Goal: Information Seeking & Learning: Learn about a topic

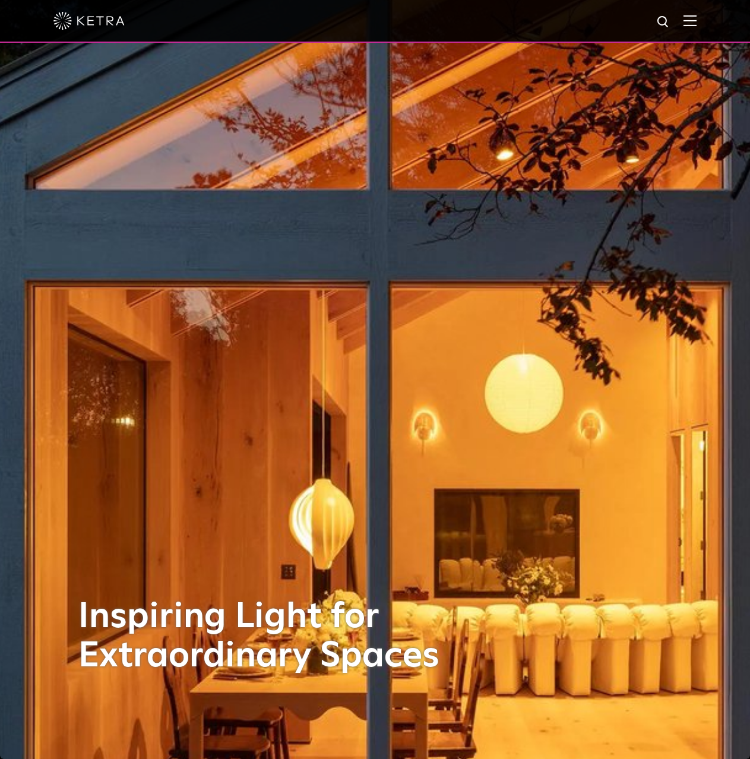
click at [697, 20] on img at bounding box center [690, 20] width 13 height 11
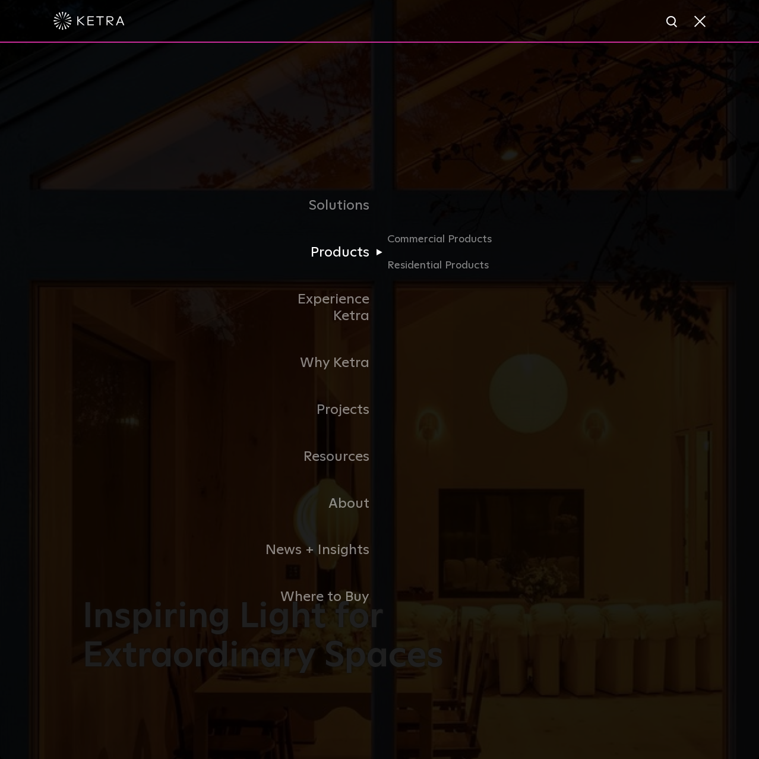
click at [351, 266] on link "Products" at bounding box center [319, 252] width 122 height 47
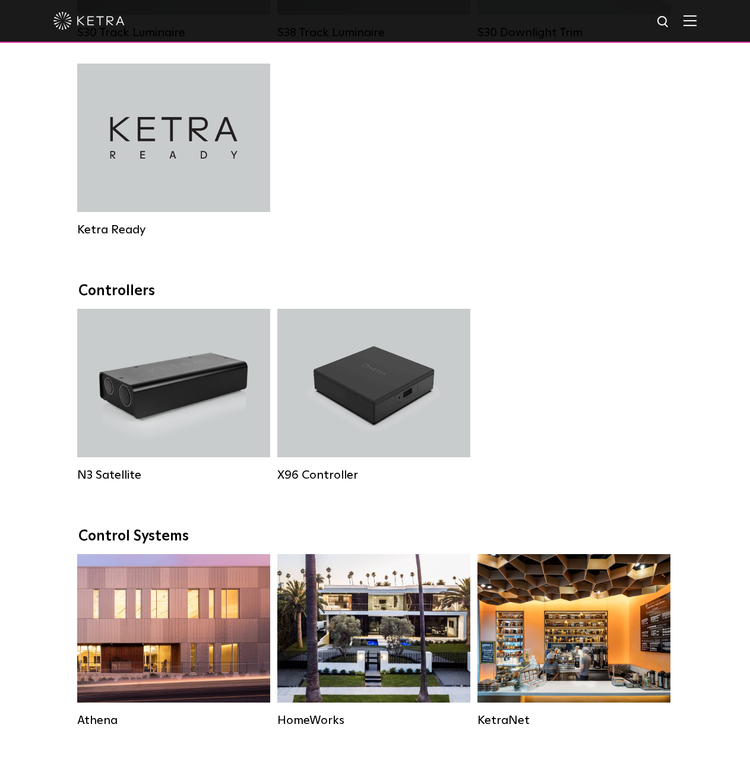
scroll to position [1888, 0]
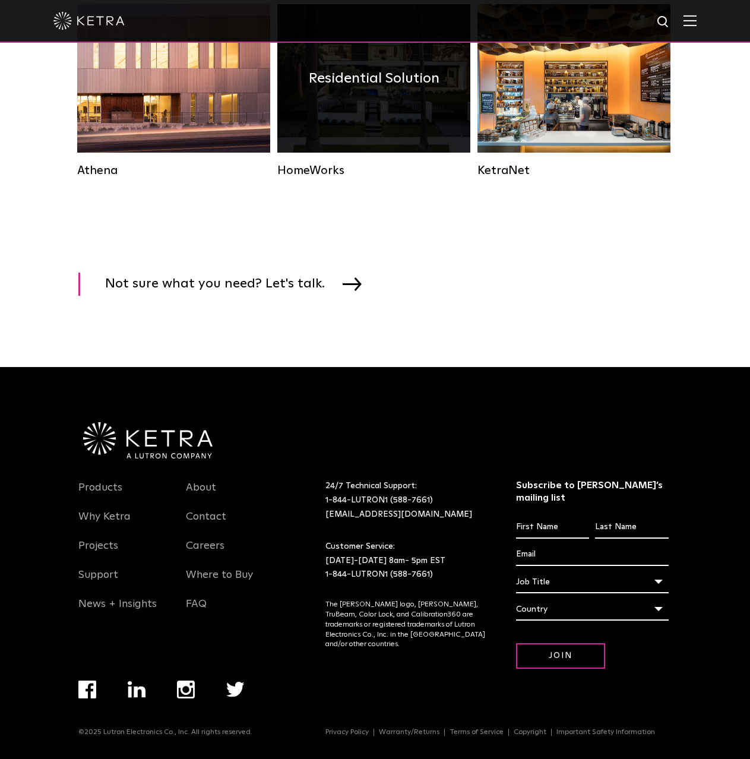
click at [342, 109] on div "Residential Solution" at bounding box center [373, 78] width 193 height 149
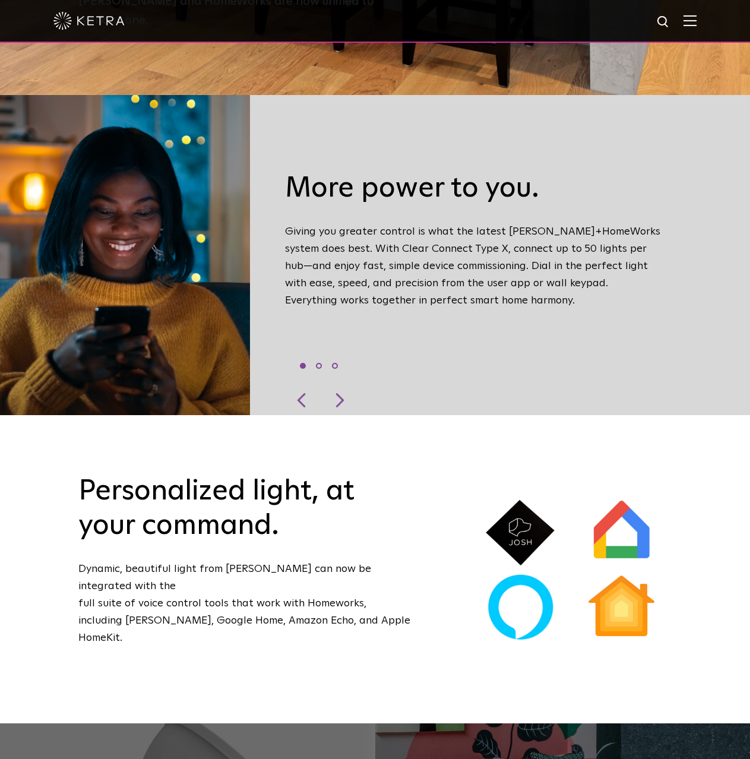
scroll to position [1329, 0]
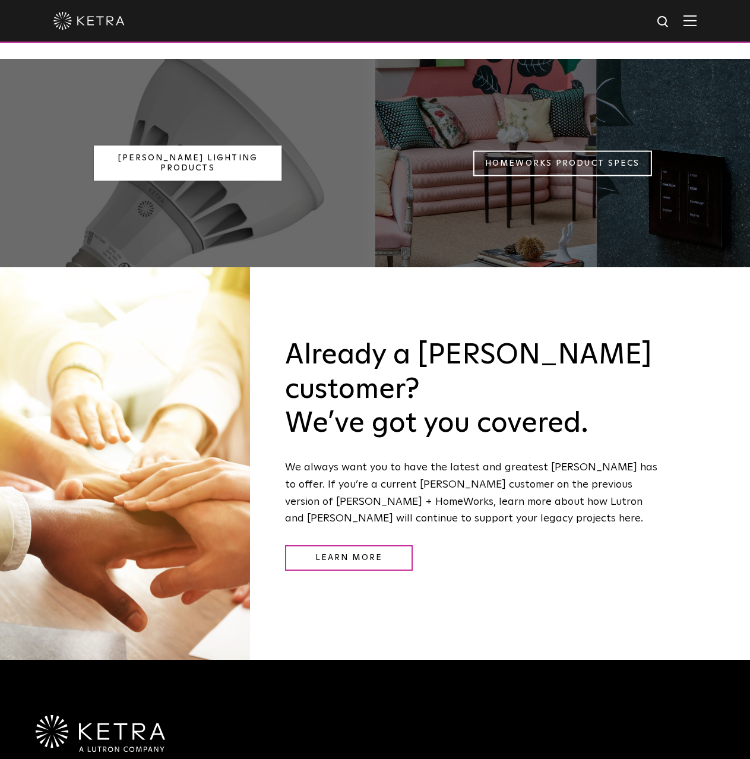
click at [200, 146] on link "Ketra Lighting Products" at bounding box center [188, 164] width 188 height 36
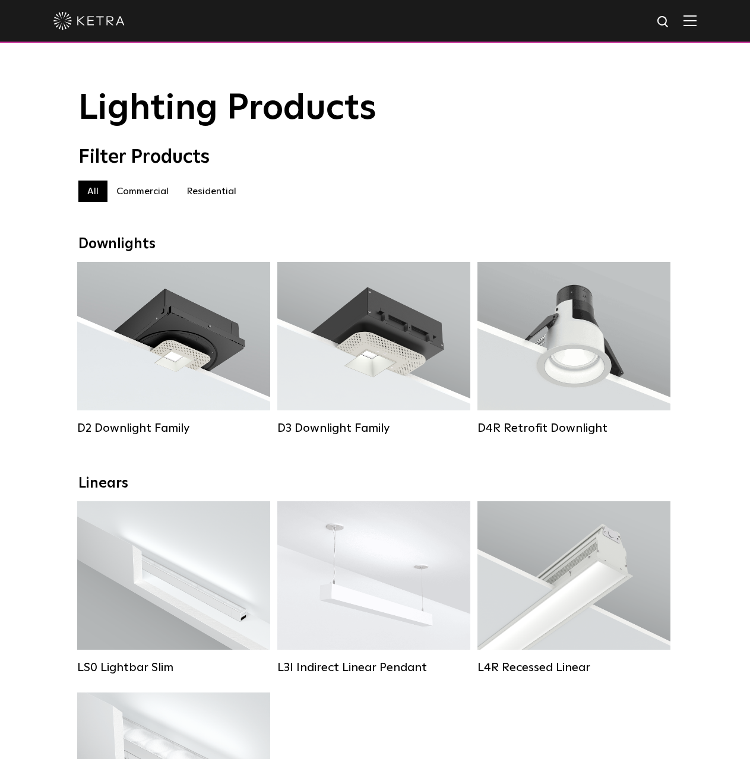
click at [199, 195] on label "Residential" at bounding box center [212, 191] width 68 height 21
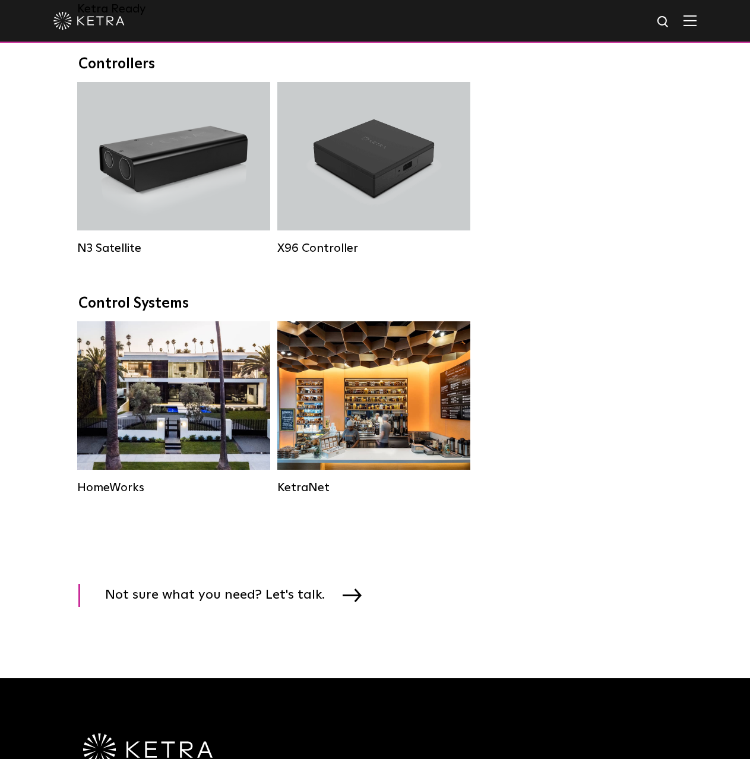
scroll to position [664, 0]
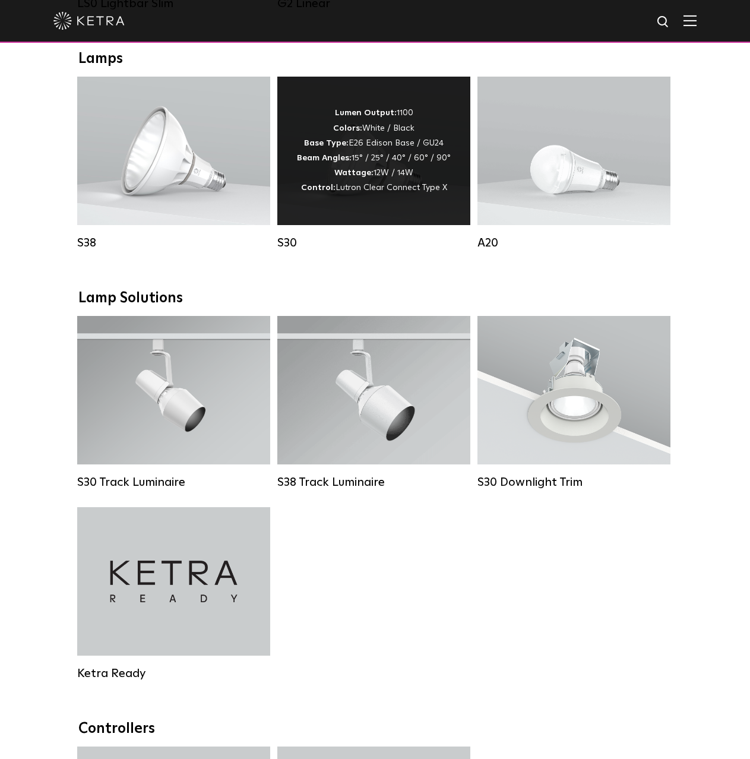
click at [333, 175] on div "Lumen Output: 1100 Colors: White / Black Base Type: E26 Edison Base / GU24 Beam…" at bounding box center [374, 151] width 154 height 90
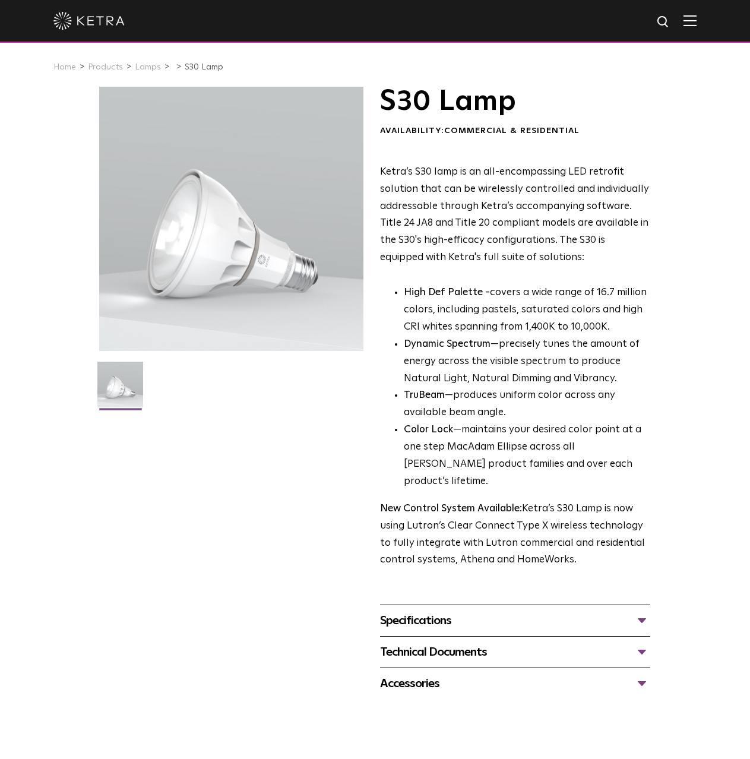
click at [417, 611] on div "Specifications" at bounding box center [515, 620] width 270 height 19
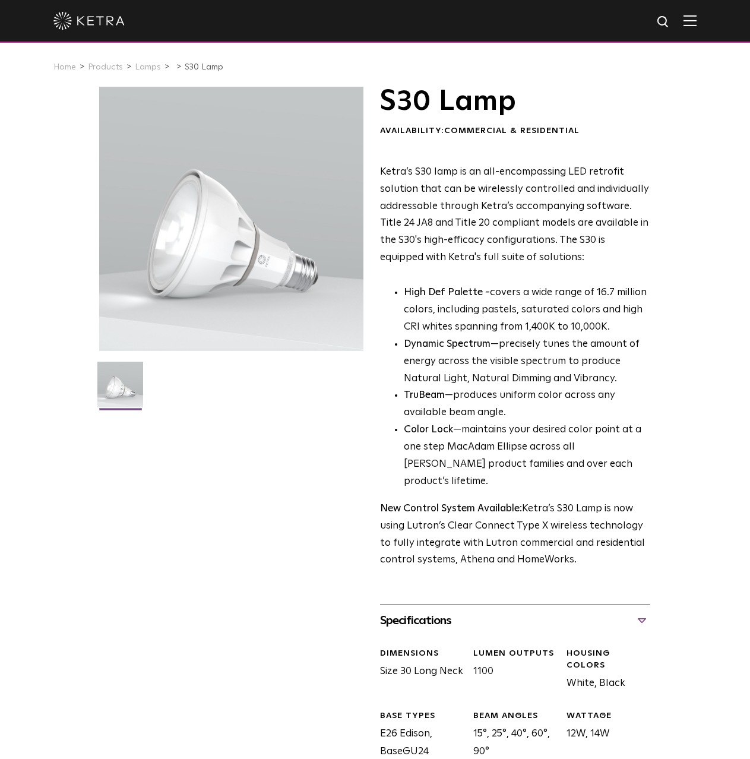
click at [443, 605] on div "Specifications DIMENSIONS Size 30 Long Neck LUMEN OUTPUTS 1100 HOUSING COLORS W…" at bounding box center [515, 745] width 270 height 280
click at [671, 21] on img at bounding box center [664, 22] width 15 height 15
type input "hw-l-mtk-rt"
click at [626, 13] on button "Search" at bounding box center [635, 22] width 18 height 18
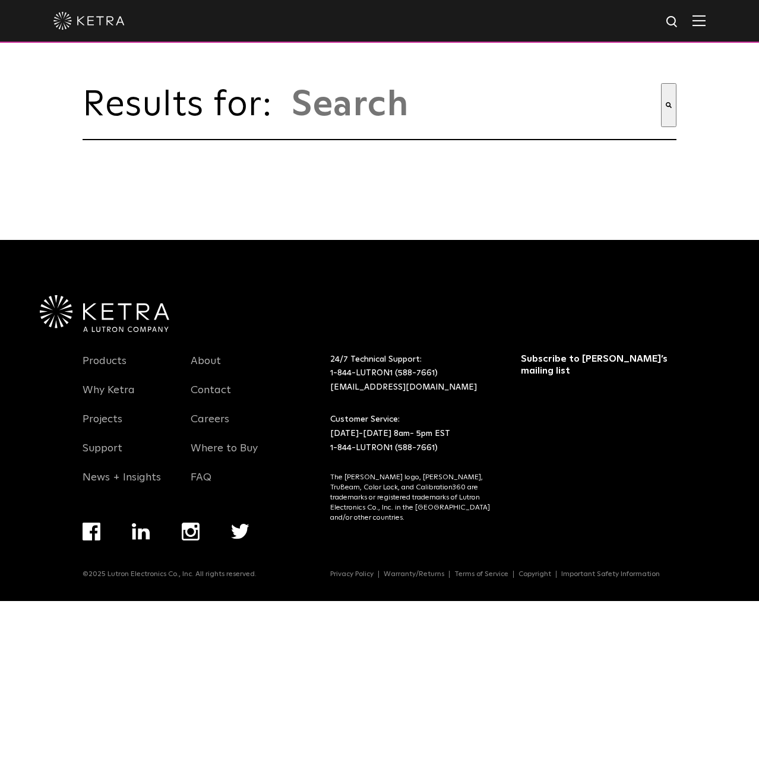
type input "hw-l-mtk-rt"
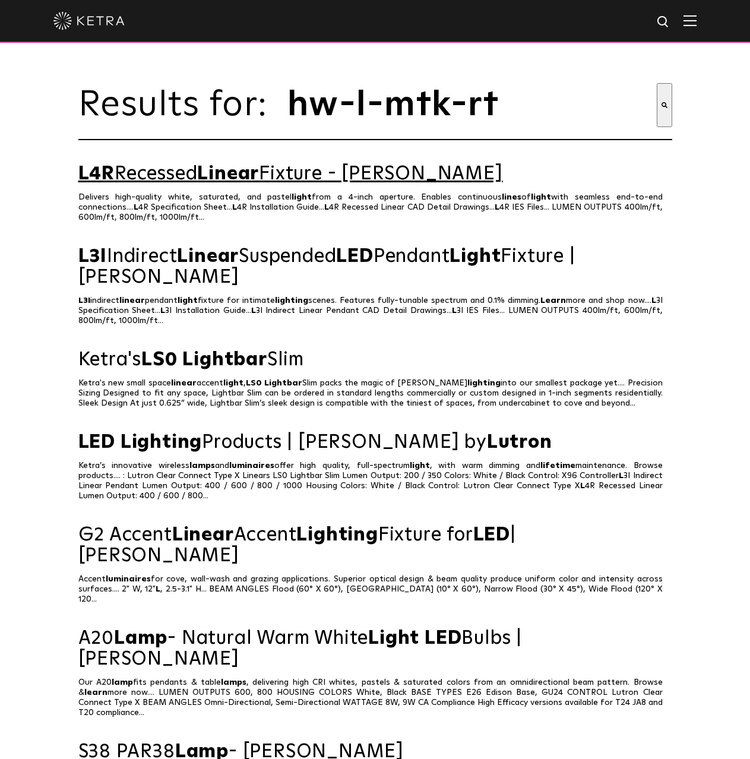
click at [217, 182] on span "Linear" at bounding box center [228, 174] width 62 height 19
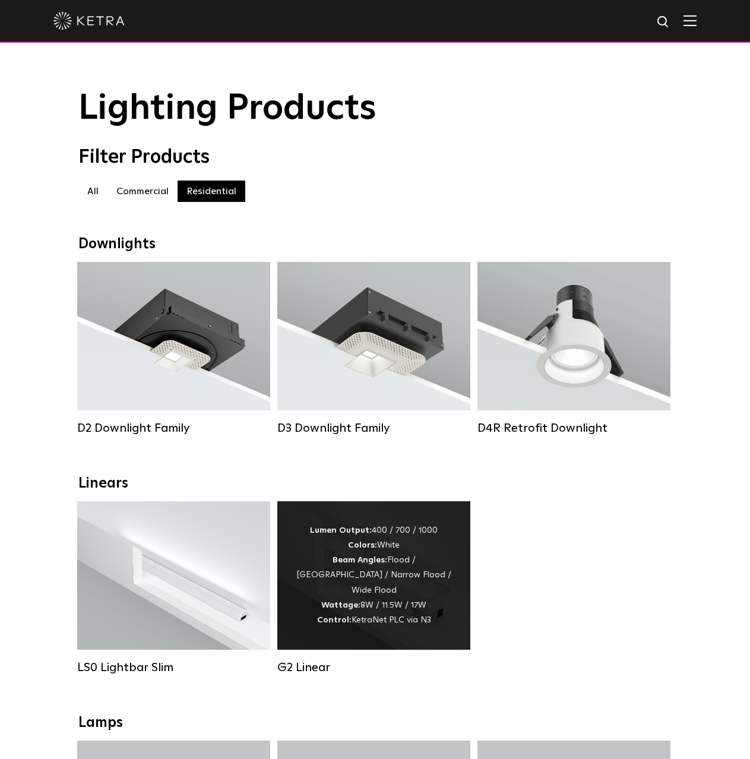
click at [333, 554] on div "Lumen Output: 400 / 700 / 1000 Colors: White Beam Angles: Flood / Graze / Narro…" at bounding box center [373, 575] width 157 height 105
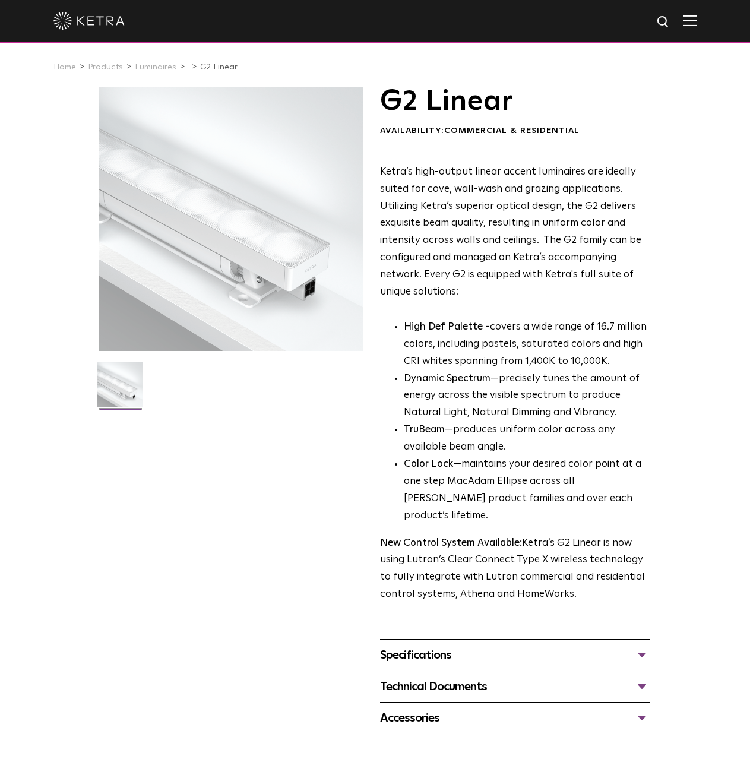
click at [441, 646] on div "Specifications" at bounding box center [515, 655] width 270 height 19
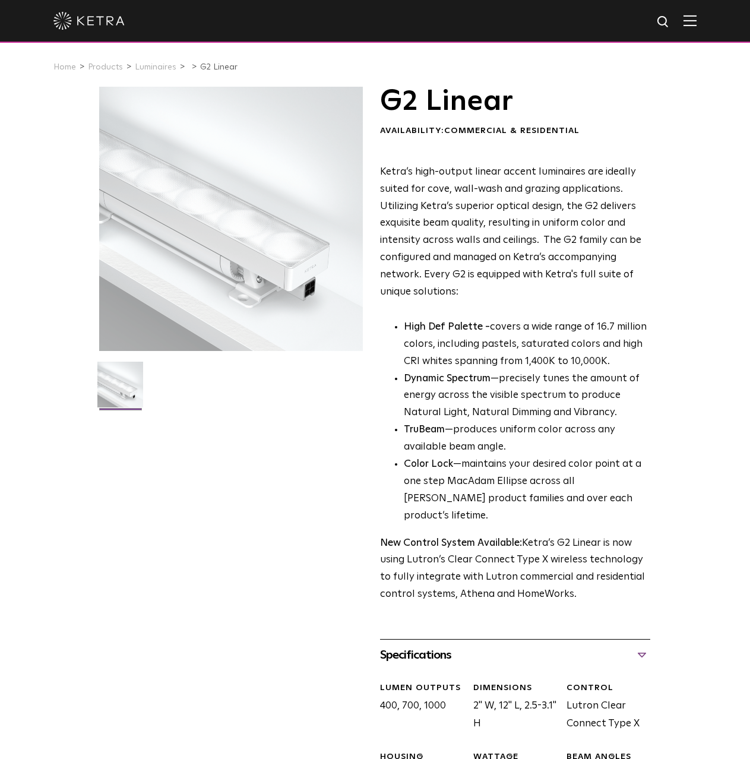
scroll to position [664, 0]
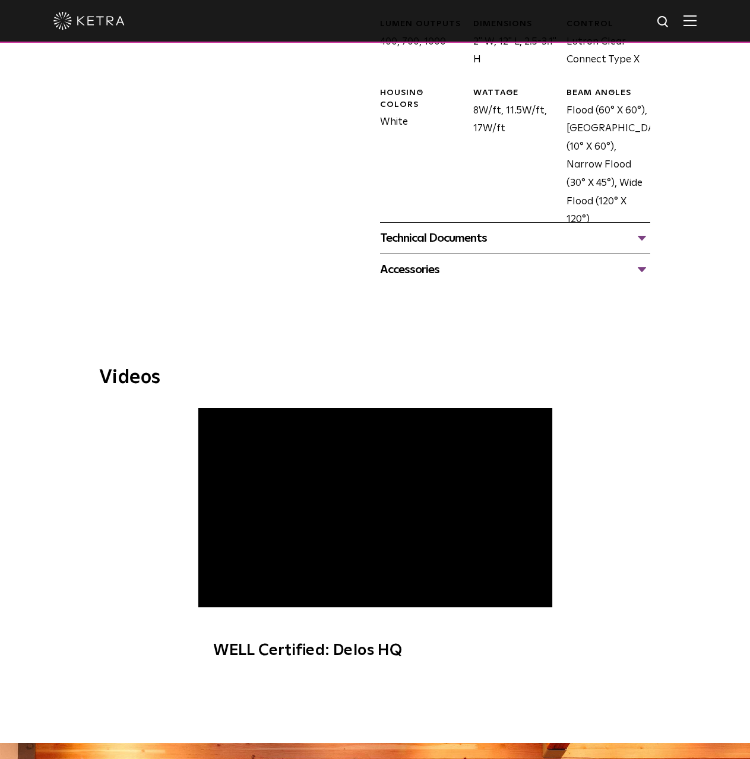
drag, startPoint x: 750, startPoint y: 342, endPoint x: 750, endPoint y: 315, distance: 26.7
click at [750, 315] on html "Solutions Commercial Residential Products Commercial Products Residential Produ…" at bounding box center [375, 418] width 750 height 2165
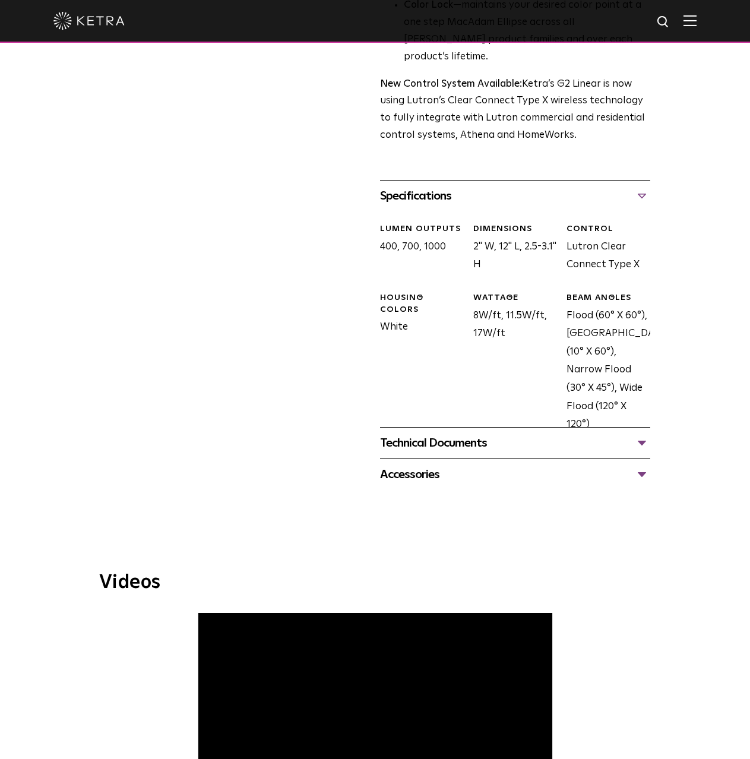
scroll to position [432, 0]
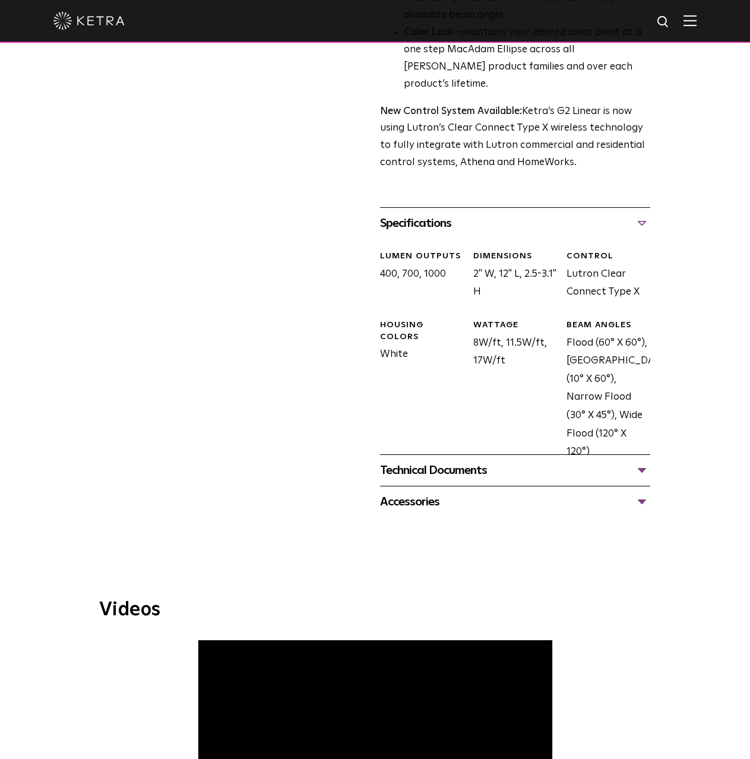
click at [493, 461] on div "Technical Documents" at bounding box center [515, 470] width 270 height 19
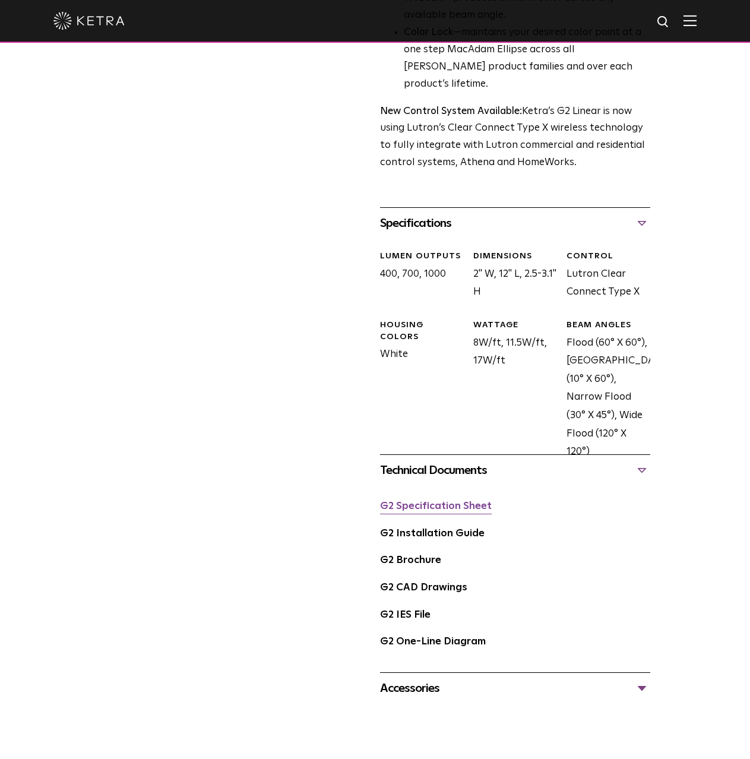
click at [443, 501] on link "G2 Specification Sheet" at bounding box center [436, 506] width 112 height 10
